Goal: Task Accomplishment & Management: Manage account settings

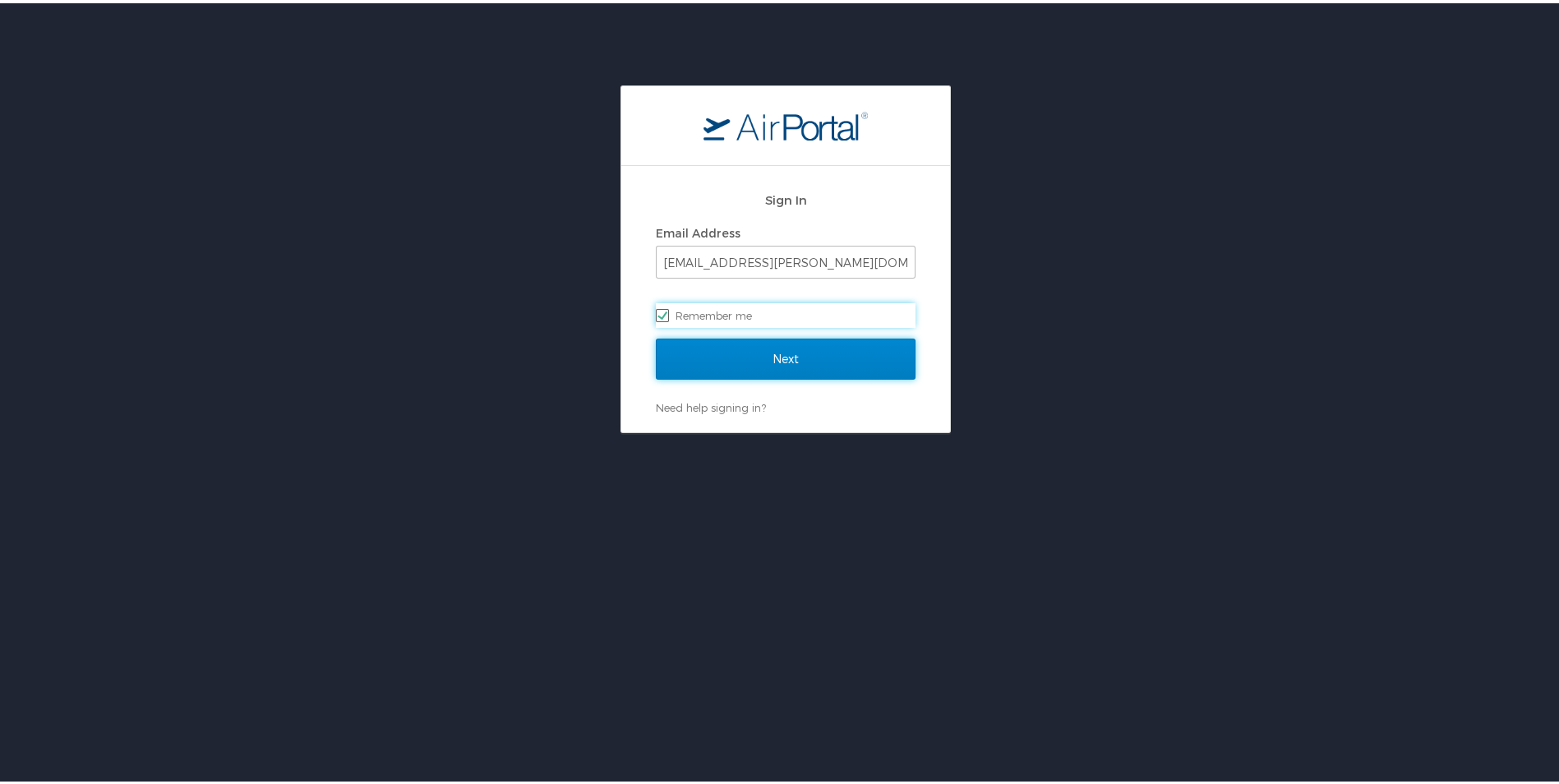
click at [794, 356] on input "Next" at bounding box center [786, 356] width 260 height 41
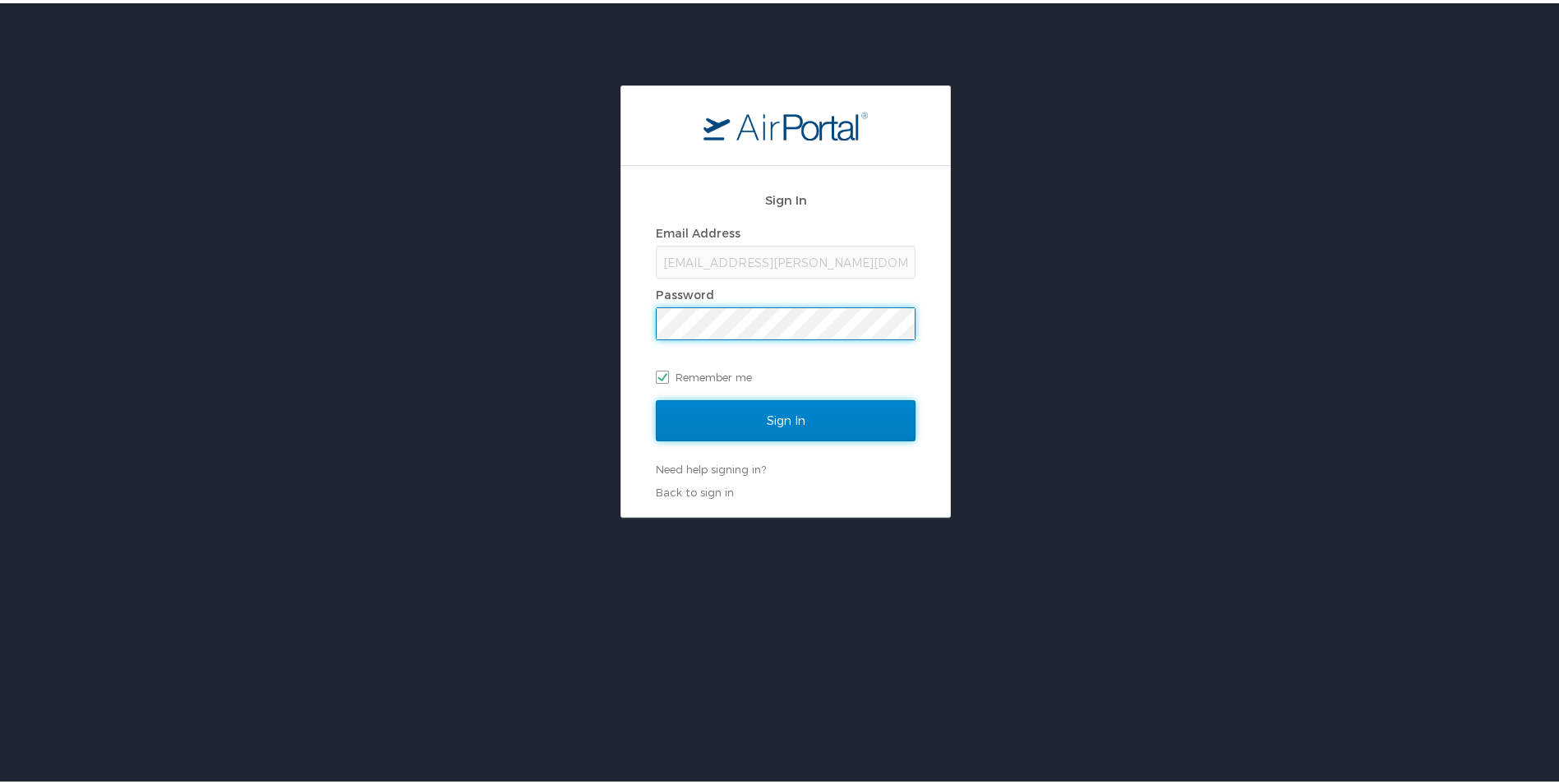
click at [765, 420] on input "Sign In" at bounding box center [786, 417] width 260 height 41
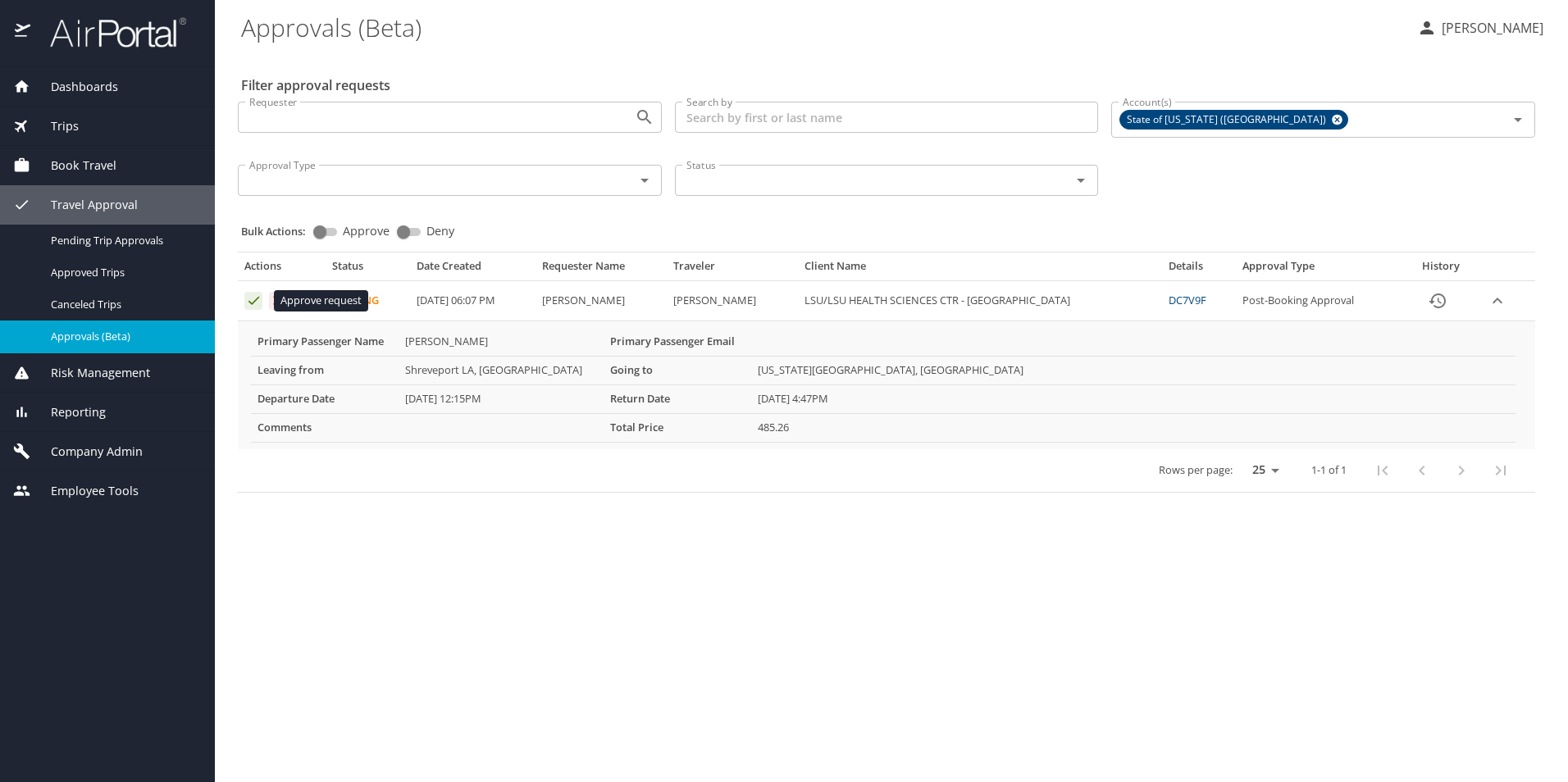
click at [249, 302] on icon "Approval table" at bounding box center [254, 301] width 11 height 8
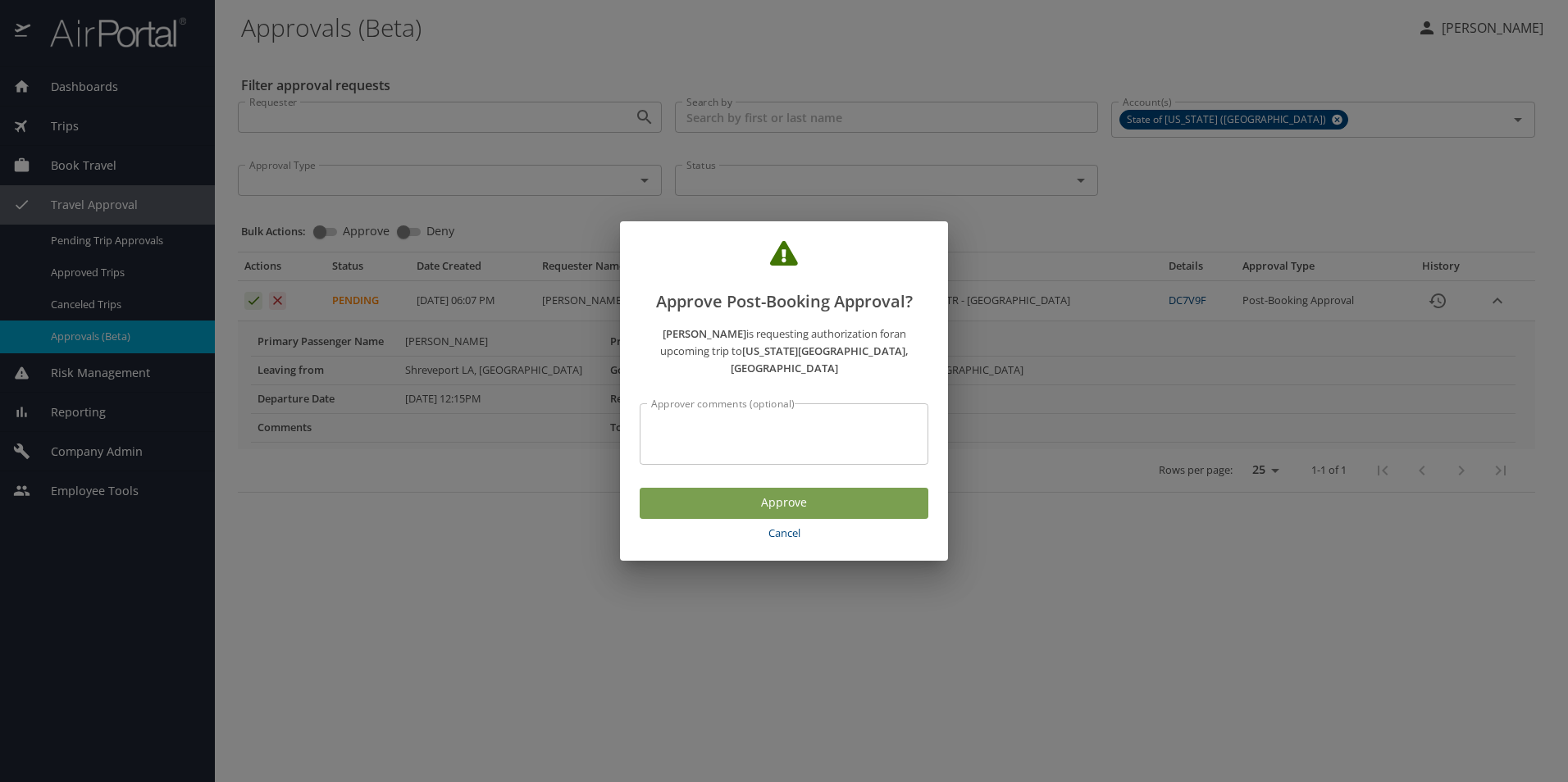
click at [710, 494] on span "Approve" at bounding box center [784, 503] width 263 height 21
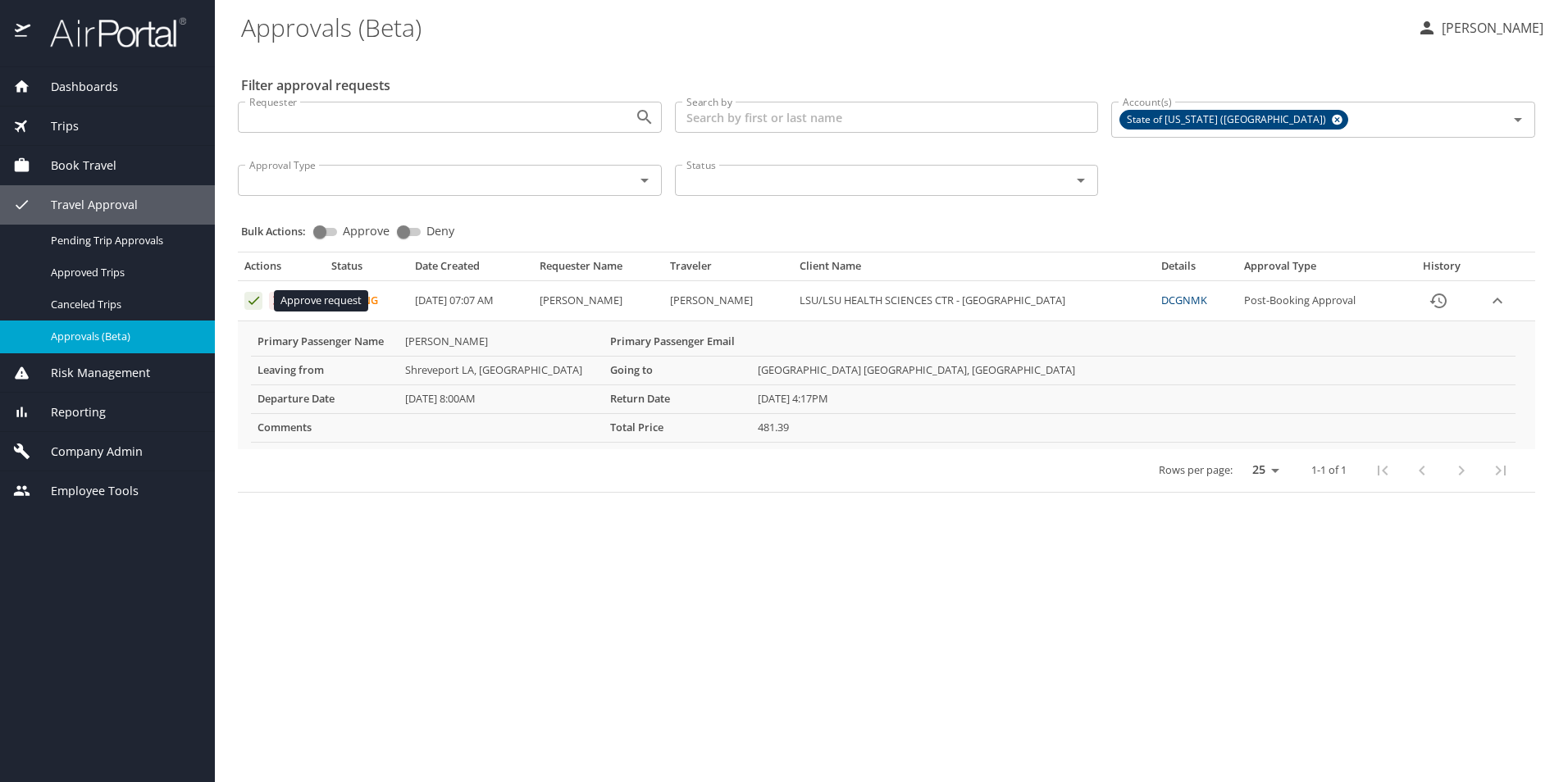
click at [253, 299] on icon "Approval table" at bounding box center [254, 300] width 16 height 16
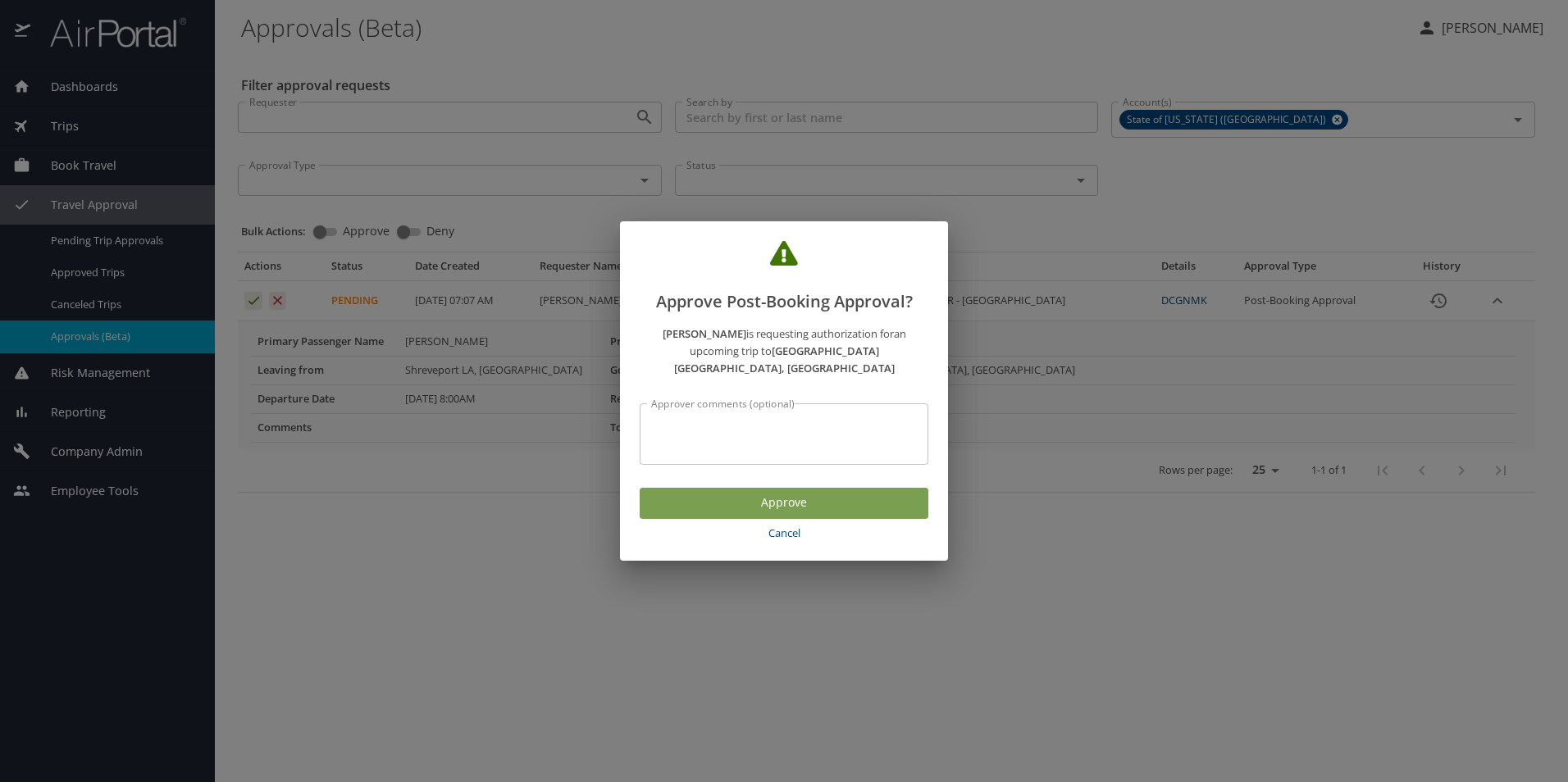
click at [739, 494] on span "Approve" at bounding box center [784, 503] width 263 height 21
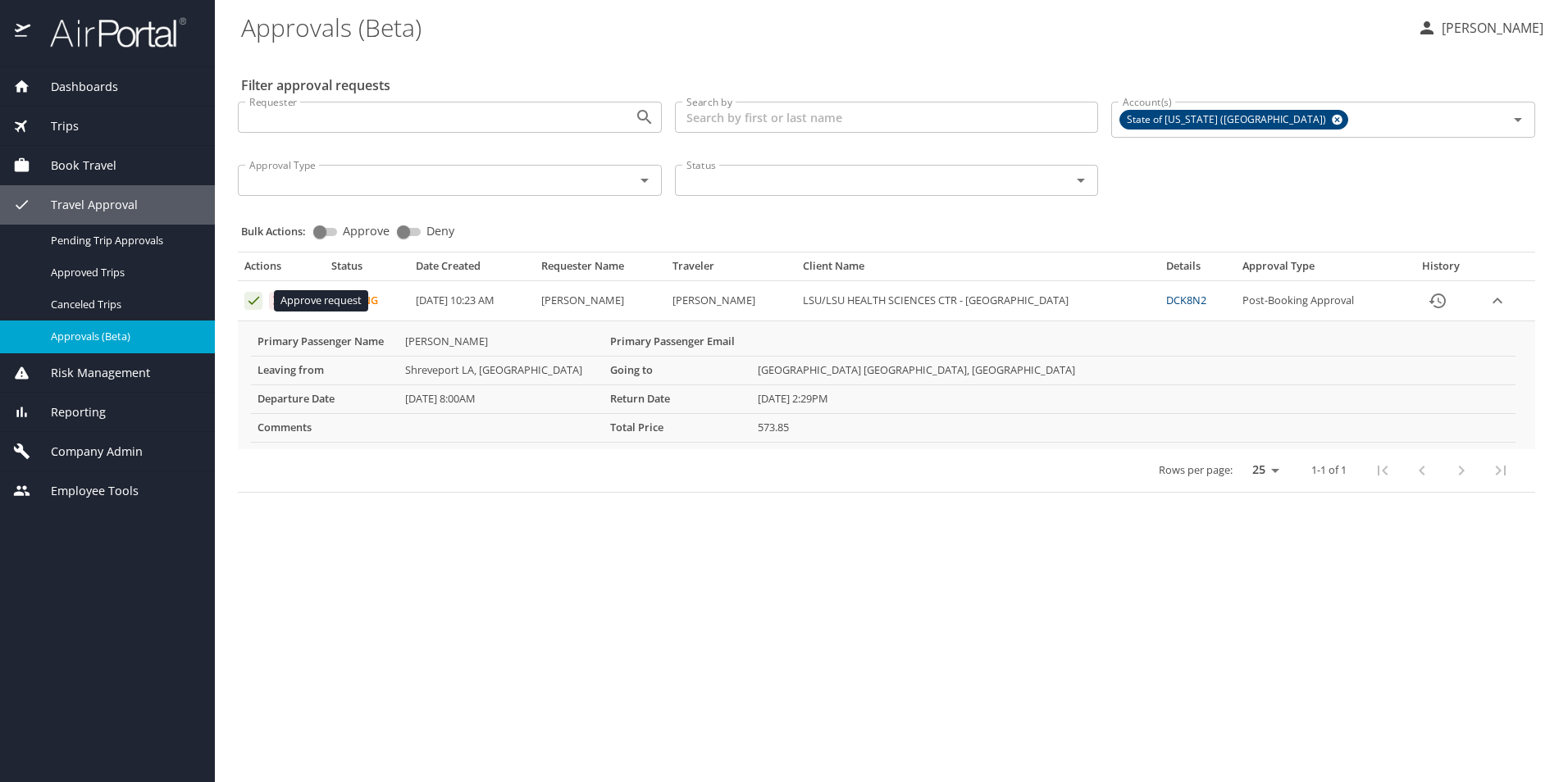
click at [249, 299] on icon "Approval table" at bounding box center [254, 300] width 16 height 16
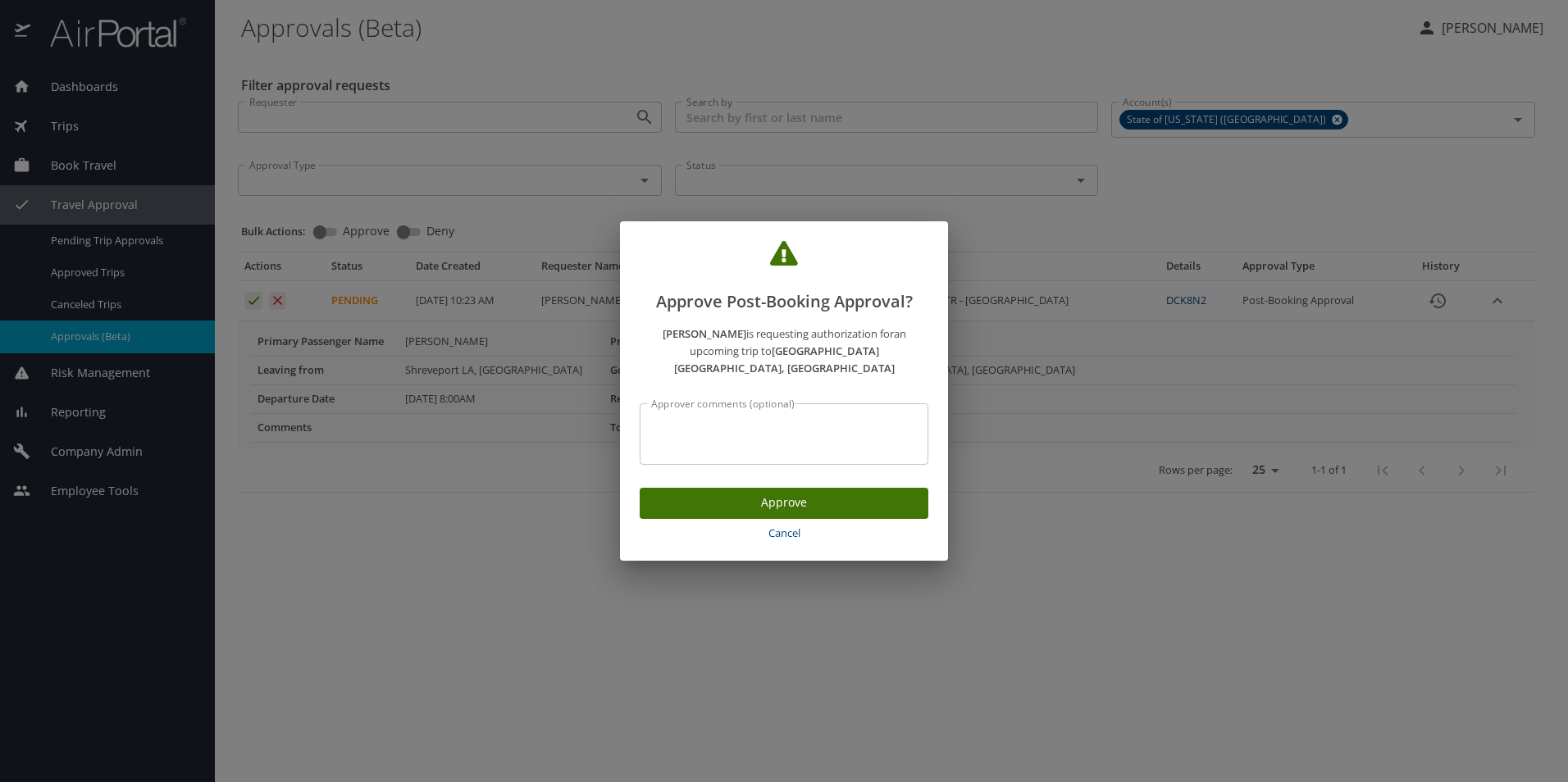
click at [695, 493] on span "Approve" at bounding box center [784, 503] width 263 height 21
